Goal: Navigation & Orientation: Find specific page/section

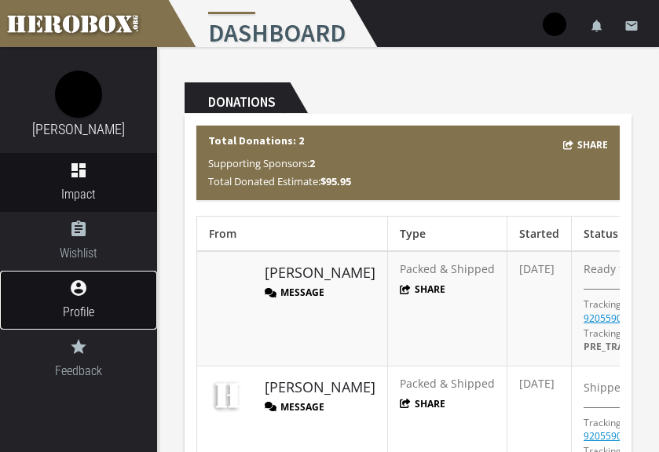
click at [142, 312] on span "Profile" at bounding box center [78, 312] width 157 height 20
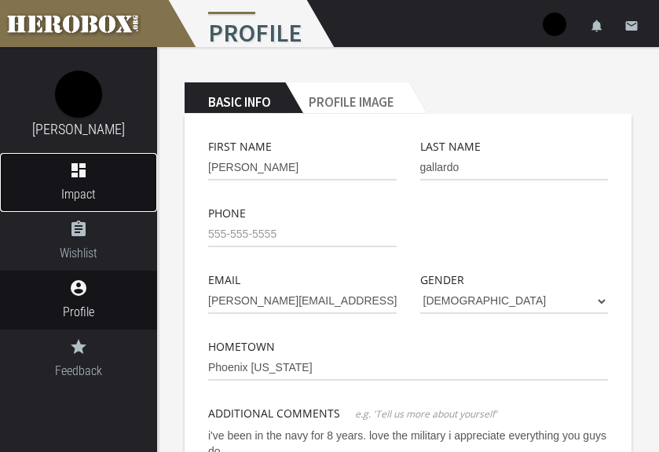
click at [57, 170] on icon "dashboard" at bounding box center [78, 170] width 157 height 19
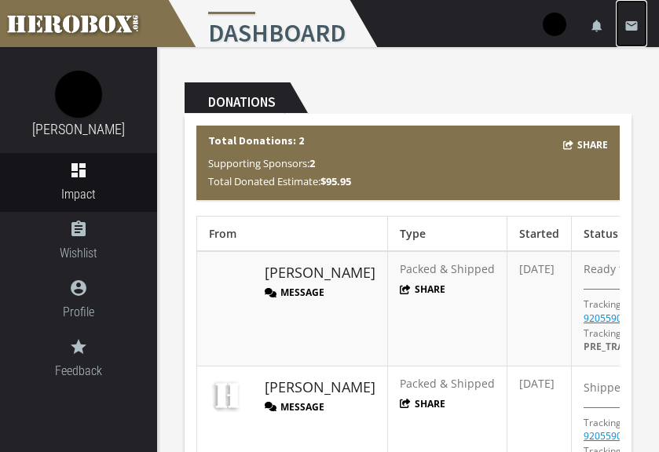
click at [630, 35] on link "email" at bounding box center [631, 23] width 31 height 47
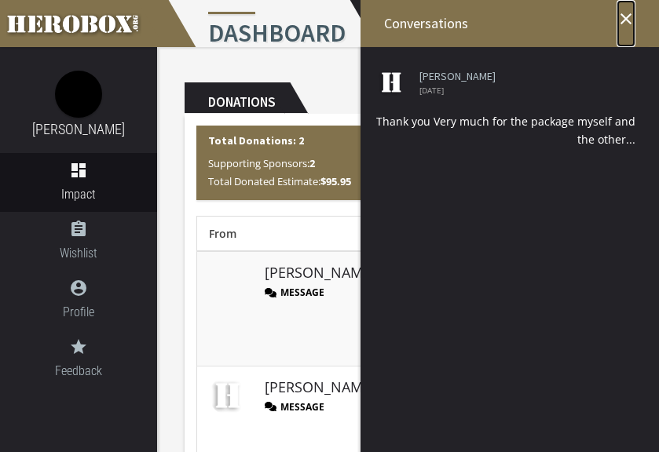
click at [631, 19] on icon "close" at bounding box center [625, 18] width 19 height 19
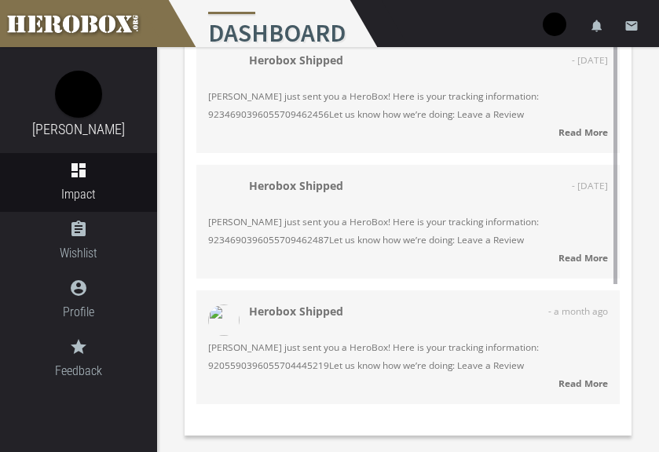
scroll to position [39, 0]
